Goal: Find specific page/section: Find specific page/section

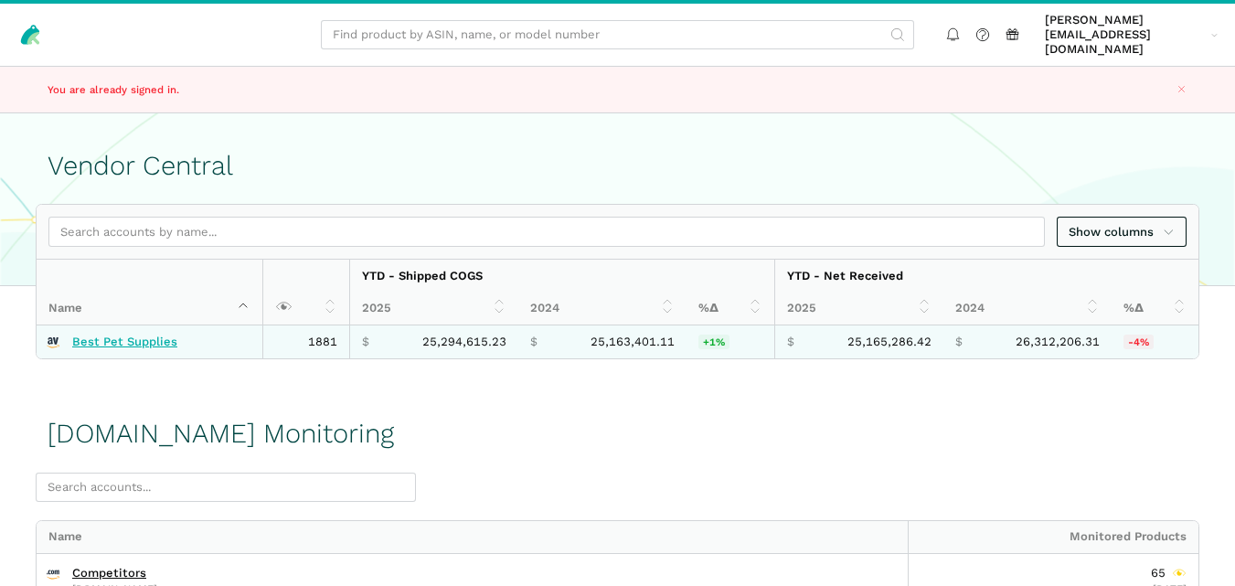
click at [156, 335] on link "Best Pet Supplies" at bounding box center [124, 342] width 105 height 15
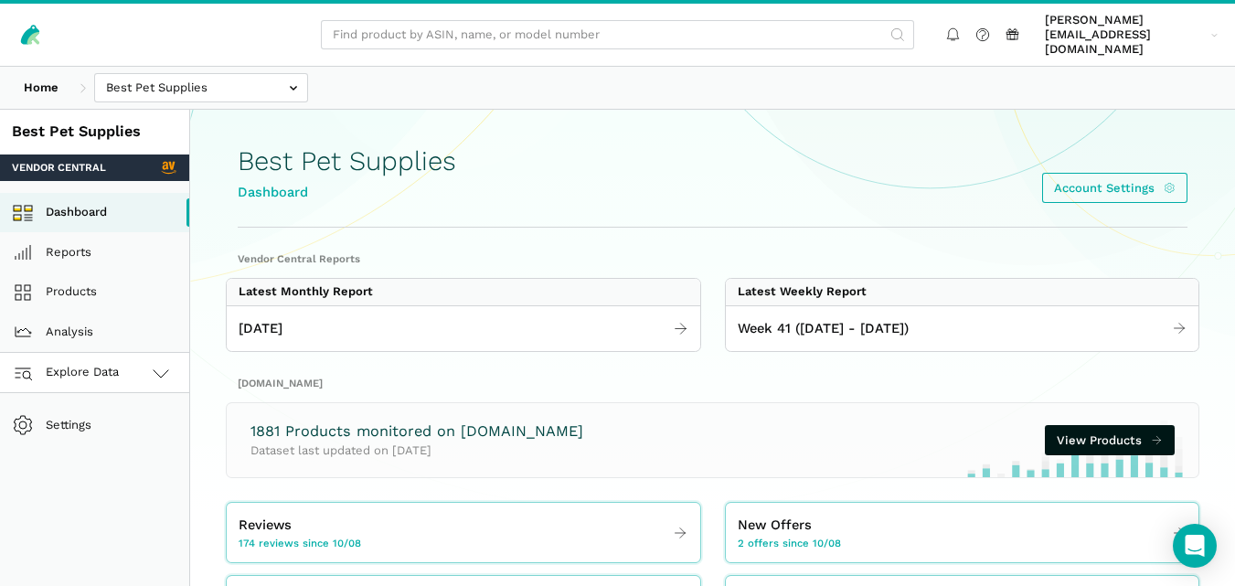
click at [122, 353] on link "Explore Data" at bounding box center [94, 373] width 189 height 40
click at [105, 439] on link "[DOMAIN_NAME]" at bounding box center [94, 453] width 189 height 40
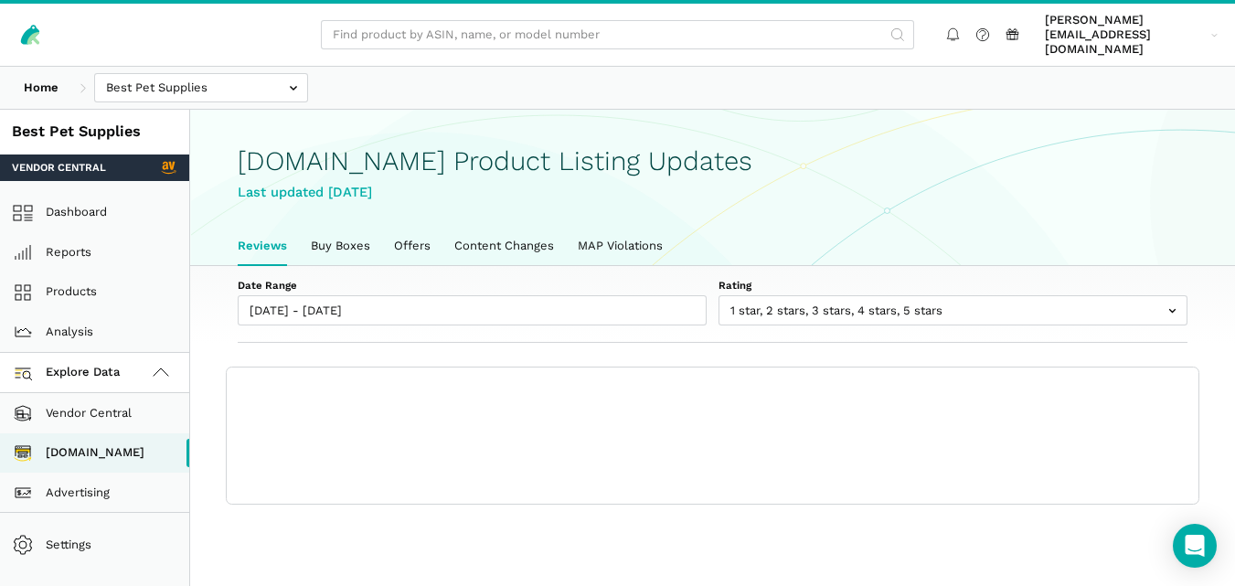
scroll to position [6, 0]
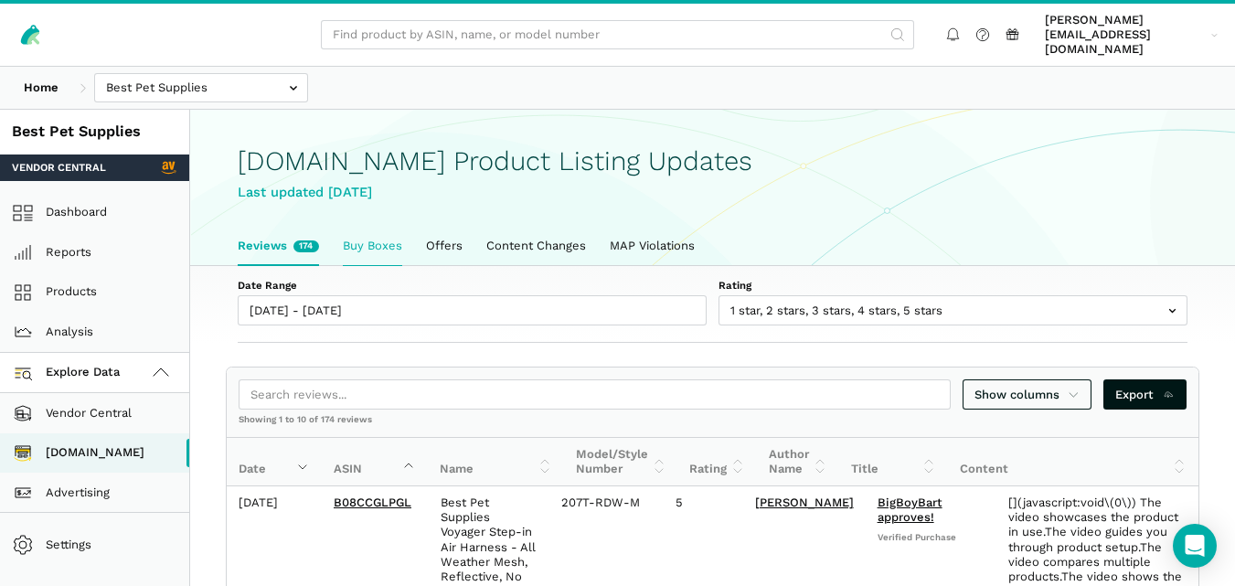
click at [352, 243] on link "Buy Boxes" at bounding box center [372, 246] width 83 height 38
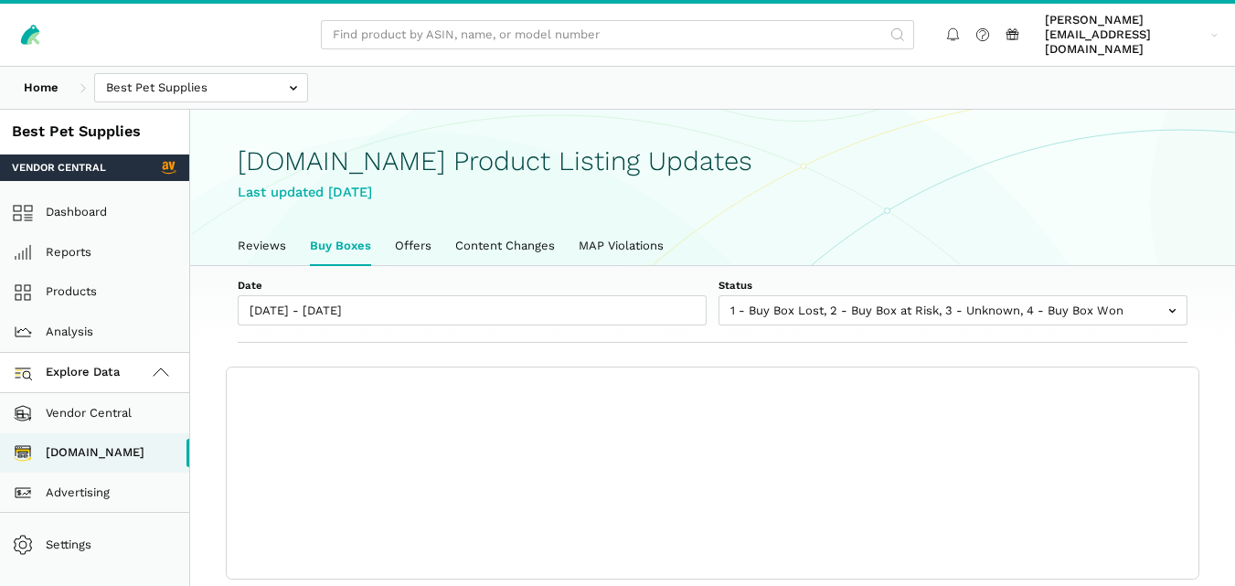
scroll to position [6, 0]
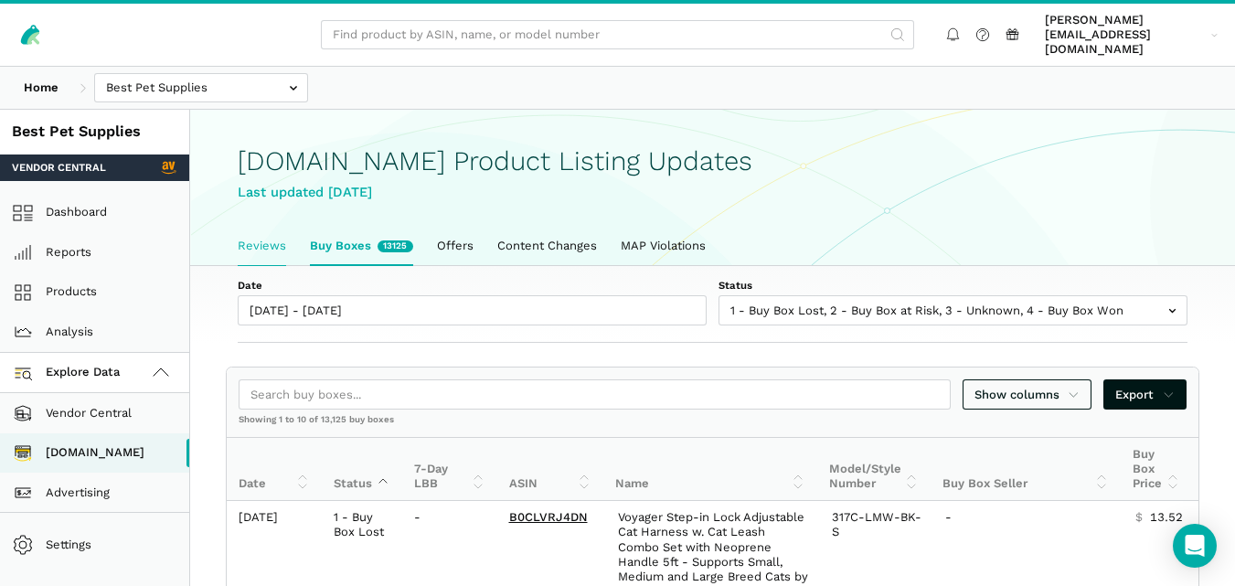
click at [279, 239] on link "Reviews" at bounding box center [262, 246] width 72 height 38
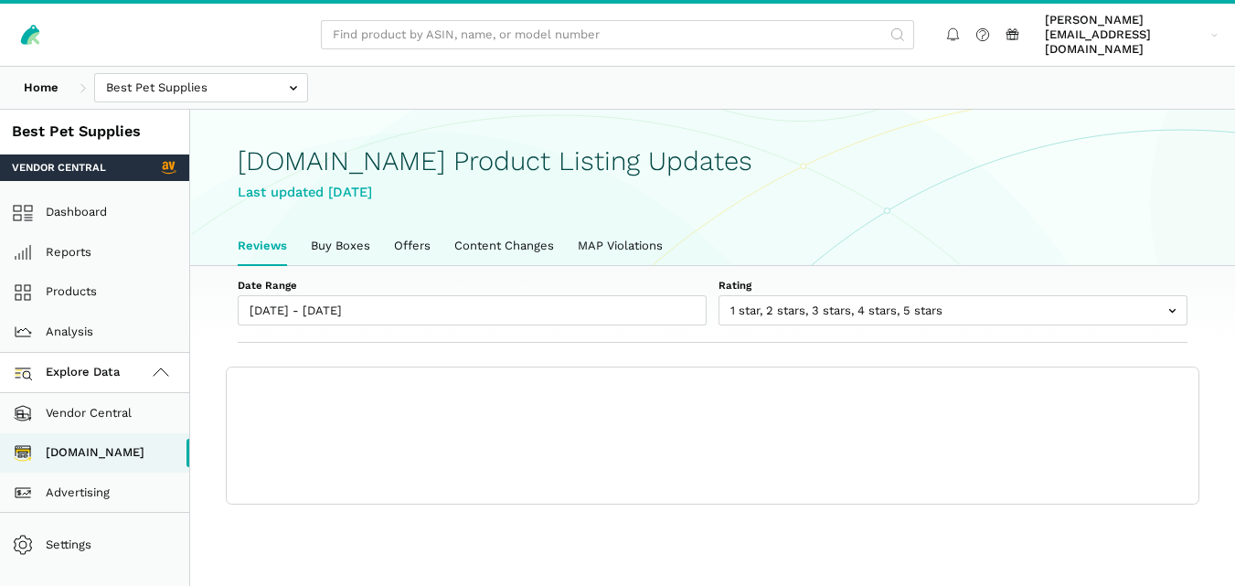
scroll to position [6, 0]
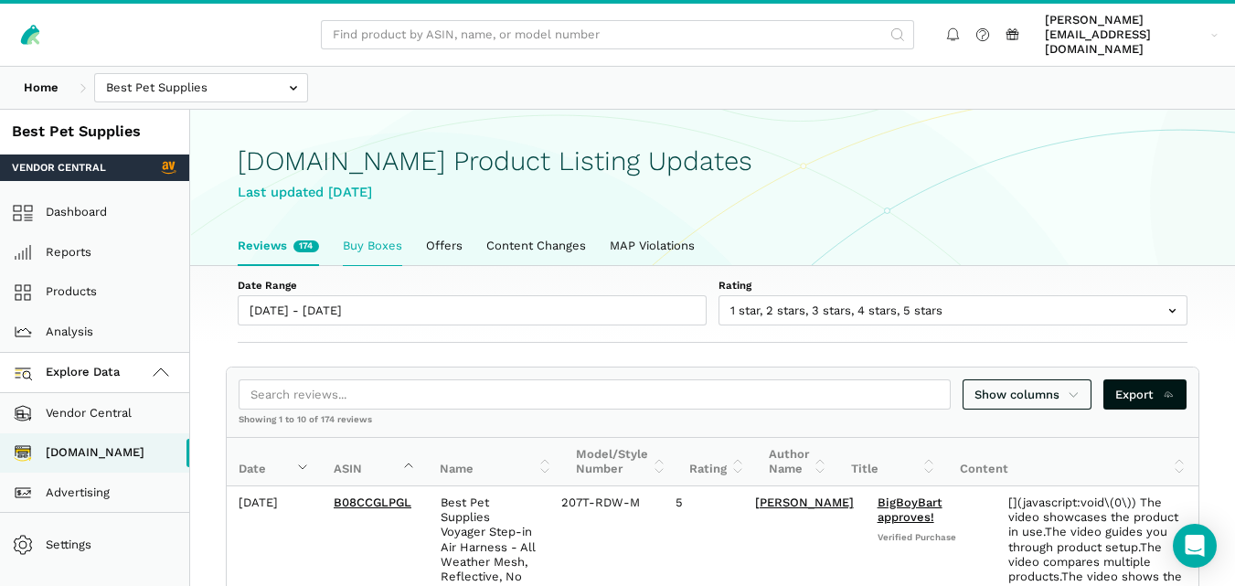
click at [360, 238] on link "Buy Boxes" at bounding box center [372, 246] width 83 height 38
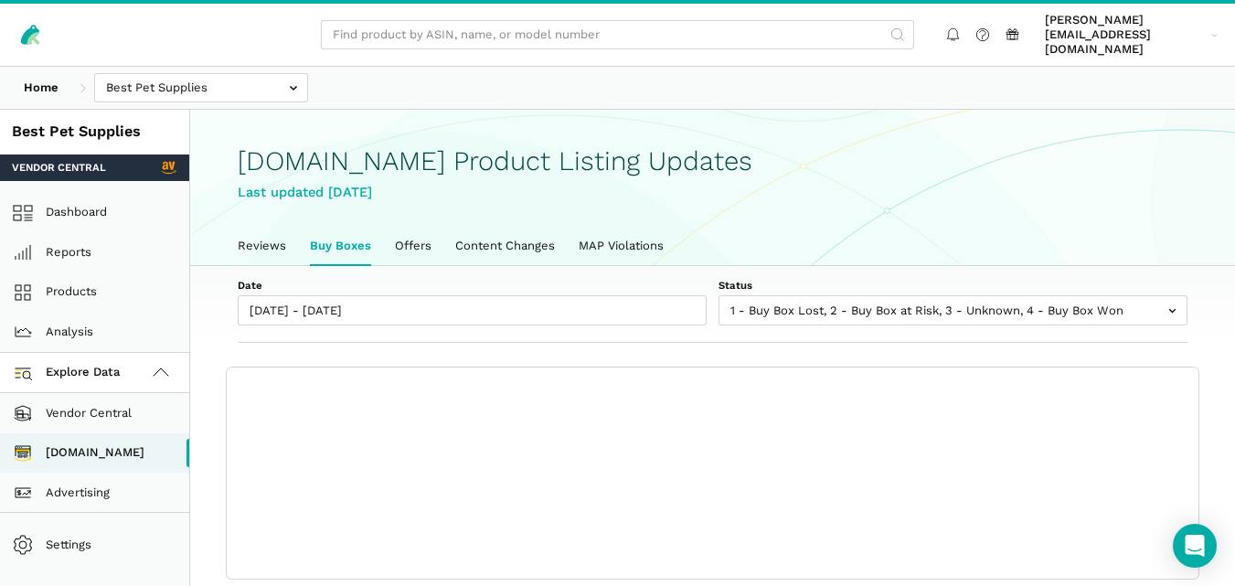
scroll to position [6, 0]
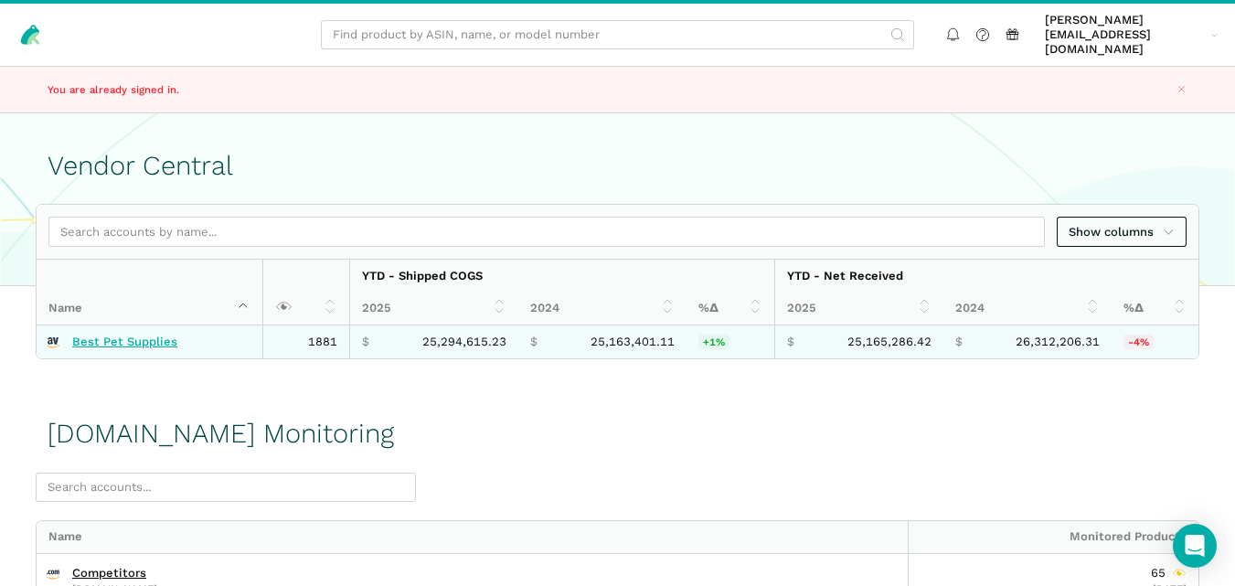
click at [127, 335] on link "Best Pet Supplies" at bounding box center [124, 342] width 105 height 15
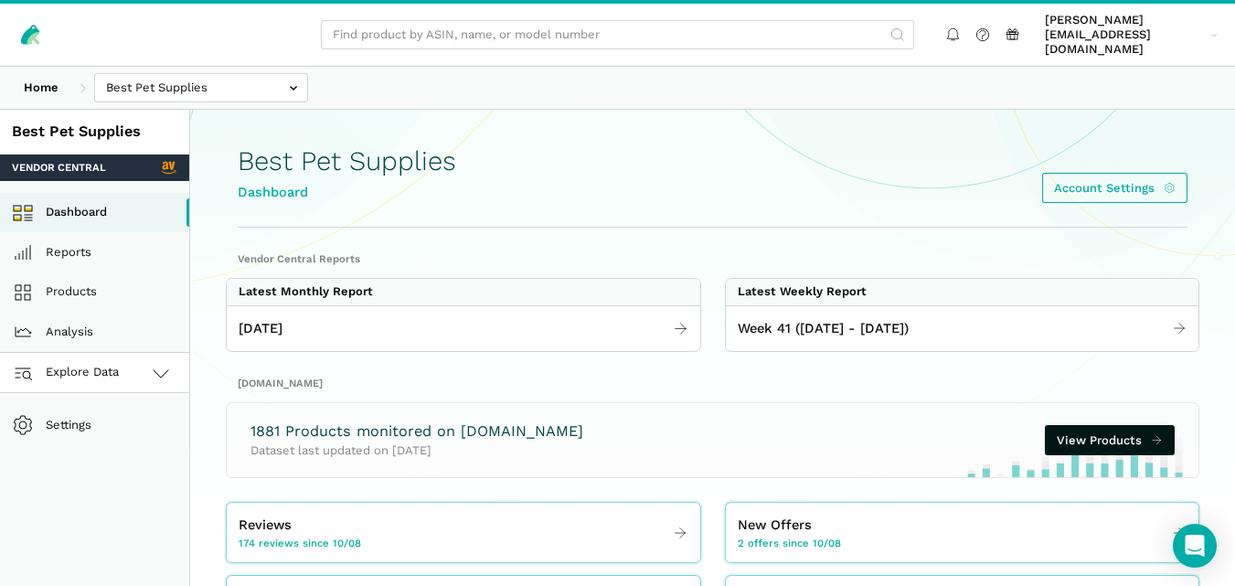
click at [132, 355] on link "Explore Data" at bounding box center [94, 373] width 189 height 40
click at [131, 434] on link "[DOMAIN_NAME]" at bounding box center [94, 453] width 189 height 40
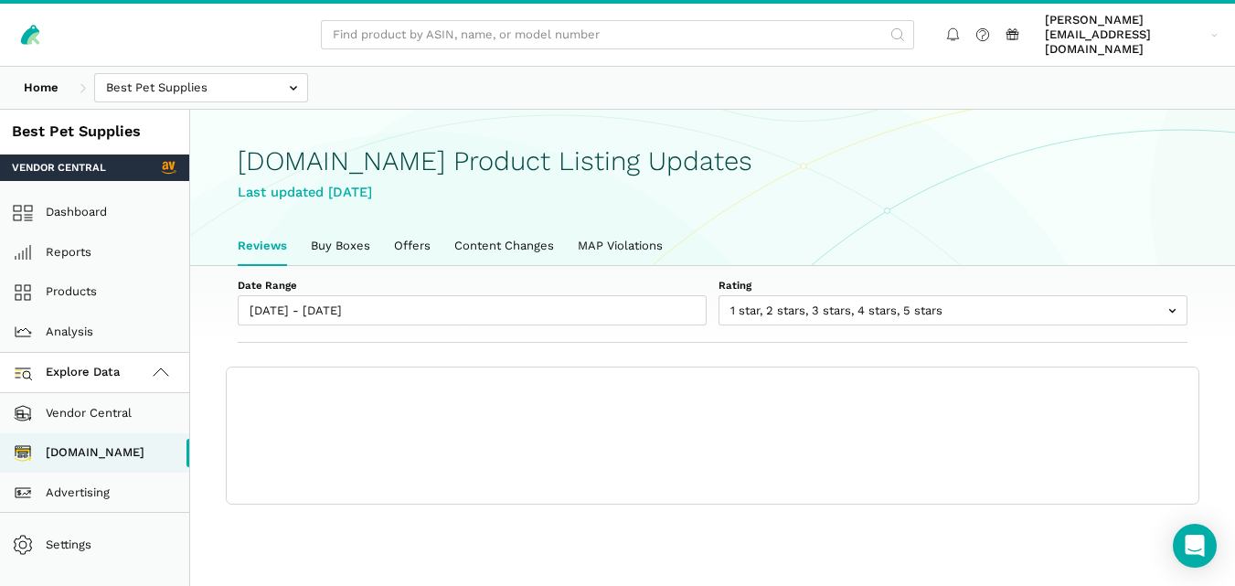
scroll to position [6, 0]
